Goal: Task Accomplishment & Management: Manage account settings

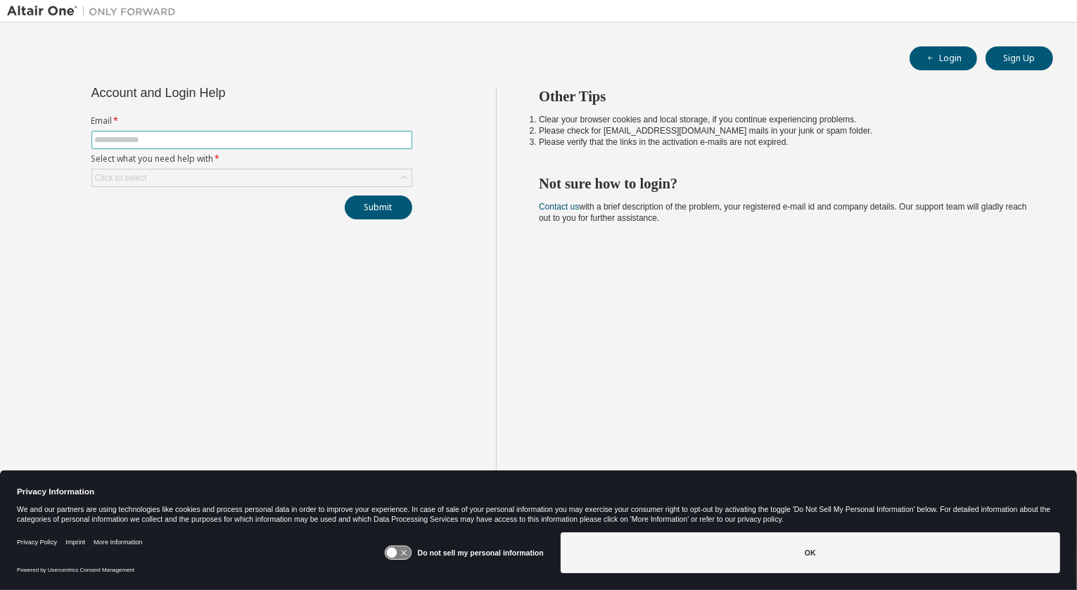
click at [106, 134] on input "text" at bounding box center [252, 139] width 314 height 11
type input "**********"
click at [154, 176] on div "Click to select" at bounding box center [251, 178] width 319 height 17
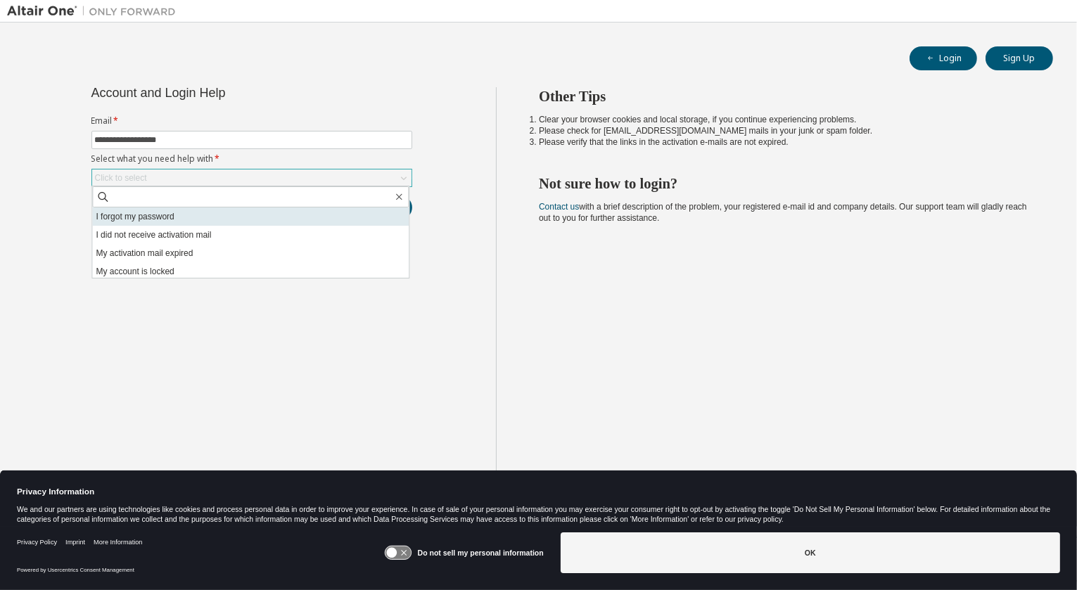
click at [149, 217] on li "I forgot my password" at bounding box center [250, 217] width 317 height 18
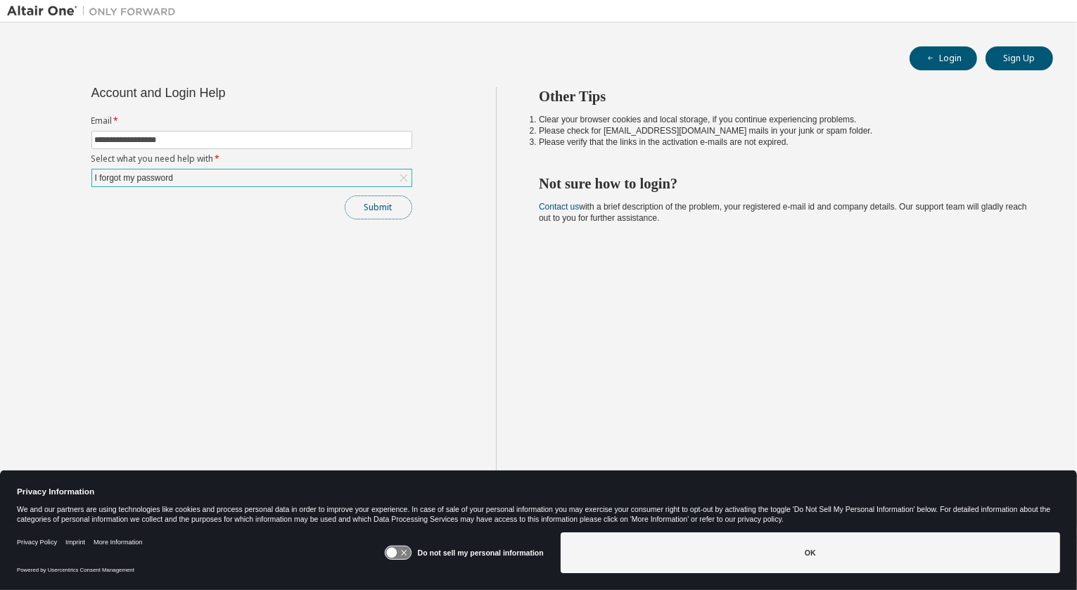
click at [397, 208] on button "Submit" at bounding box center [379, 208] width 68 height 24
click at [374, 206] on button "Submit" at bounding box center [379, 208] width 68 height 24
click at [379, 203] on button "Submit" at bounding box center [379, 208] width 68 height 24
click at [924, 55] on button "Login" at bounding box center [944, 58] width 68 height 24
click at [158, 141] on input "text" at bounding box center [252, 139] width 314 height 11
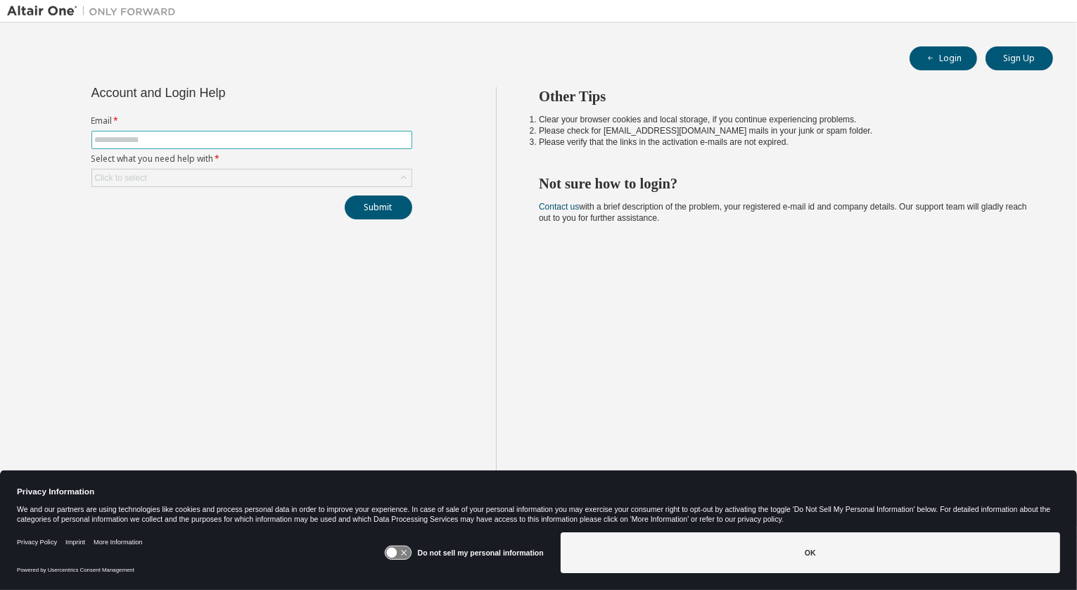
type input "**********"
click at [177, 174] on div "Click to select" at bounding box center [251, 178] width 319 height 17
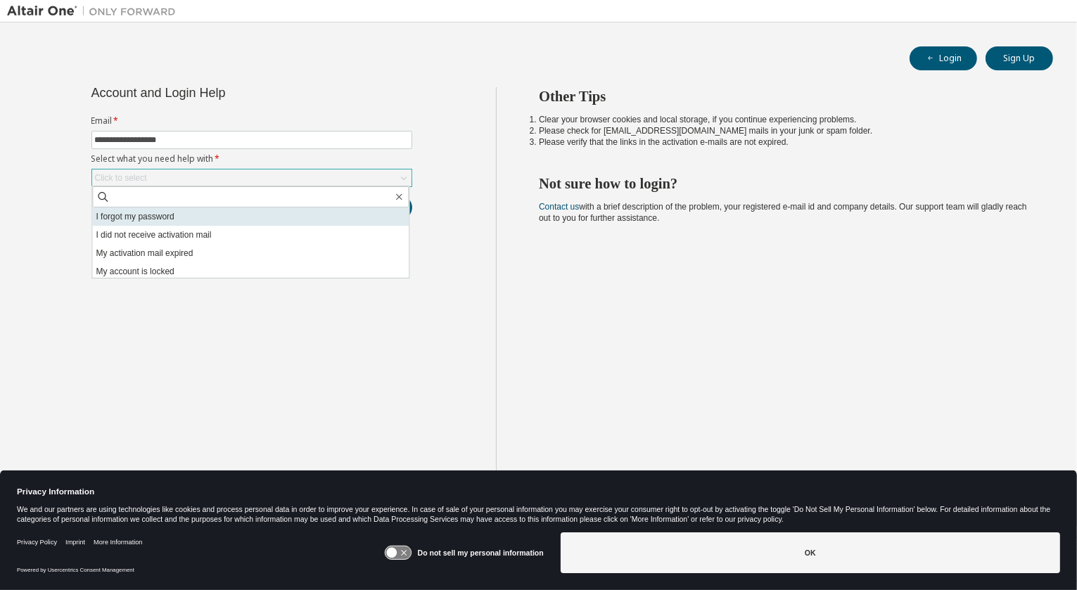
click at [169, 220] on li "I forgot my password" at bounding box center [250, 217] width 317 height 18
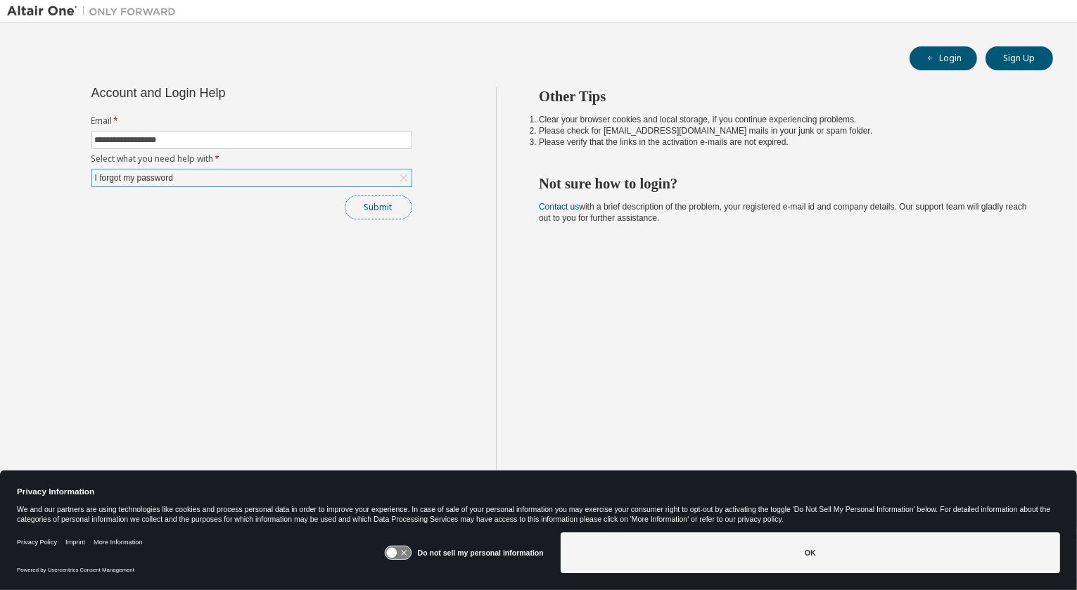
click at [374, 203] on button "Submit" at bounding box center [379, 208] width 68 height 24
click at [391, 213] on button "Submit" at bounding box center [379, 208] width 68 height 24
